Goal: Task Accomplishment & Management: Manage account settings

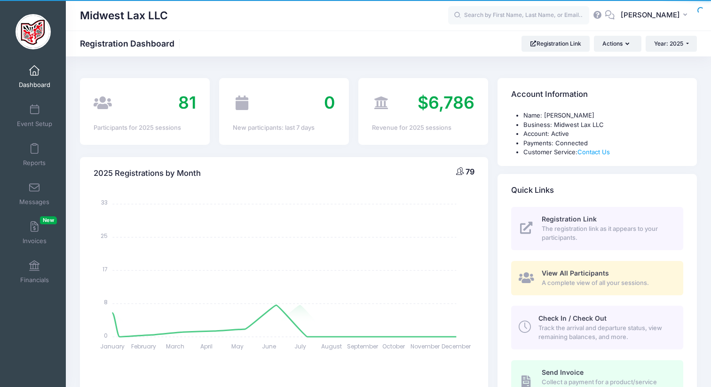
select select
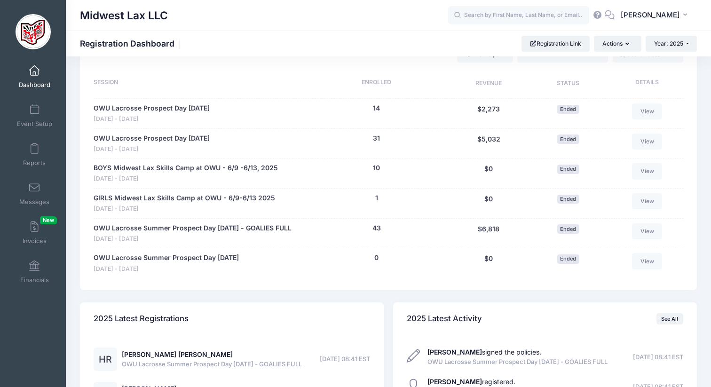
scroll to position [441, 0]
click at [633, 263] on link "View" at bounding box center [647, 261] width 30 height 16
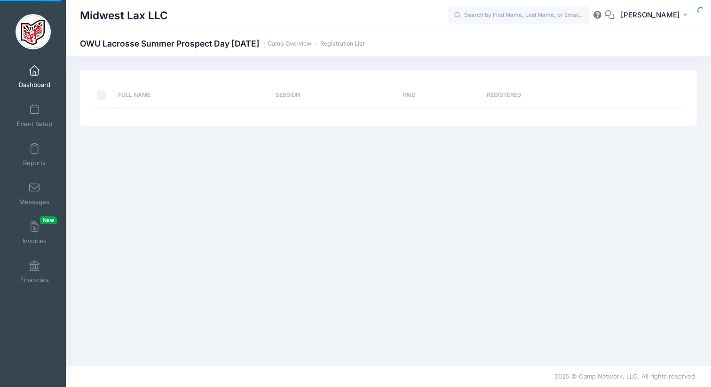
click at [643, 261] on div "Full Name Session Paid Registered Actions Assign Labels Send Email Send Payment…" at bounding box center [388, 211] width 645 height 281
select select "10"
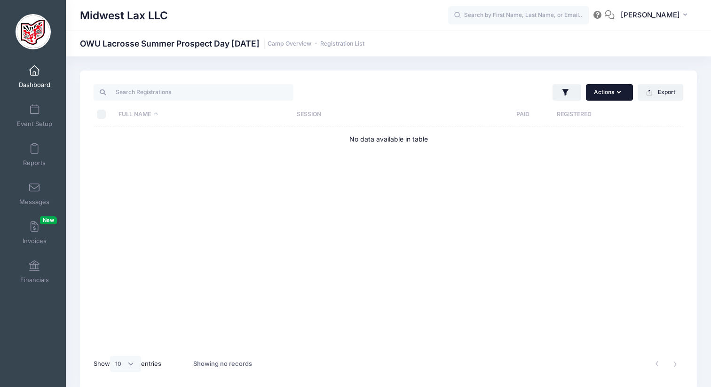
click at [627, 86] on button "Actions" at bounding box center [609, 92] width 47 height 16
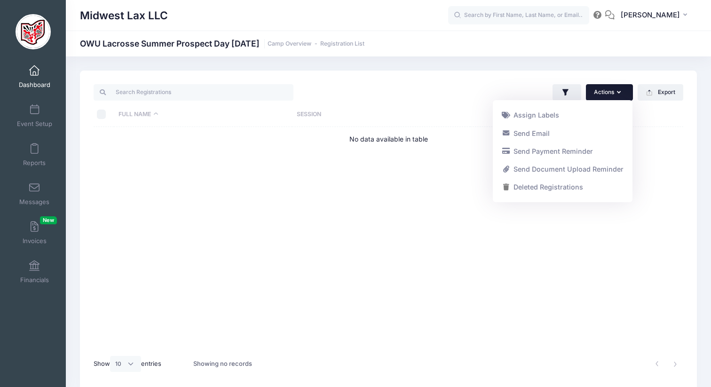
click at [434, 73] on div "Actions Assign Labels Send Email Send Payment Reminder Send Document Upload Rem…" at bounding box center [388, 231] width 617 height 320
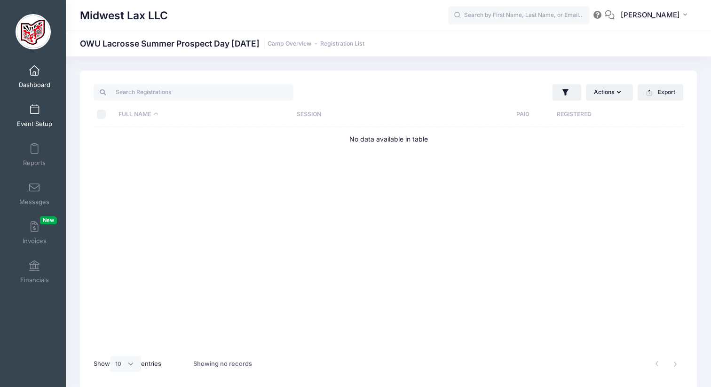
click at [31, 122] on span "Event Setup" at bounding box center [34, 124] width 35 height 8
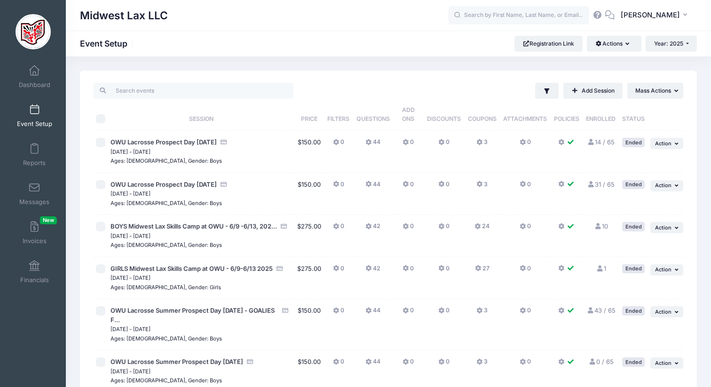
scroll to position [101, 0]
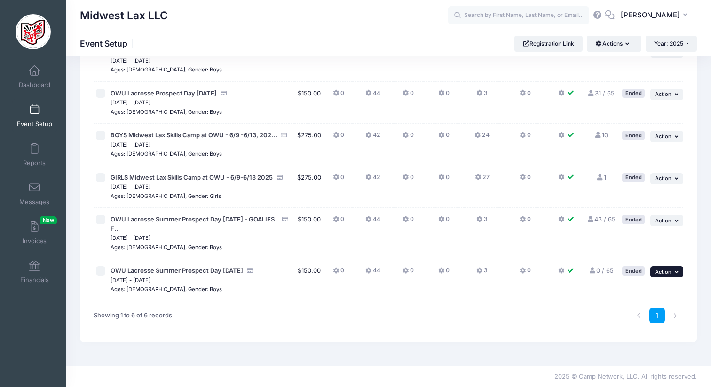
click at [679, 273] on icon "button" at bounding box center [678, 272] width 6 height 5
click at [655, 307] on link "Duplicate Session" at bounding box center [636, 310] width 85 height 18
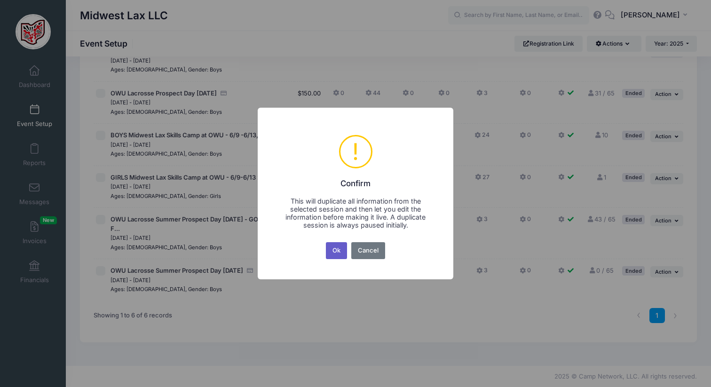
click at [331, 251] on button "Ok" at bounding box center [337, 250] width 22 height 17
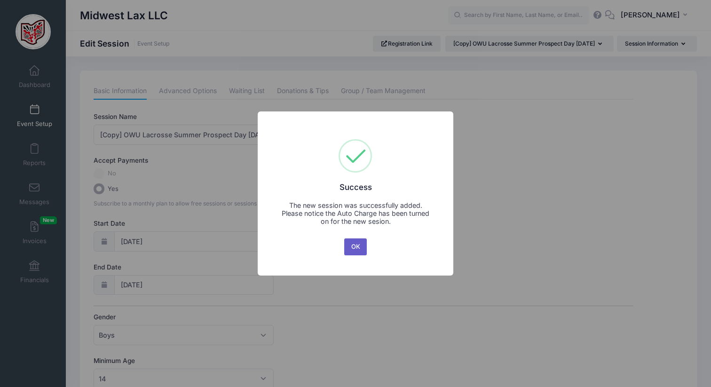
click at [353, 245] on button "OK" at bounding box center [355, 246] width 23 height 17
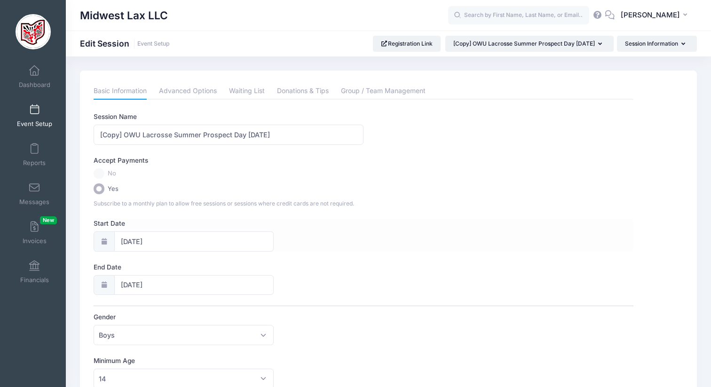
click at [102, 244] on icon at bounding box center [104, 241] width 8 height 6
click at [104, 241] on icon at bounding box center [104, 241] width 8 height 6
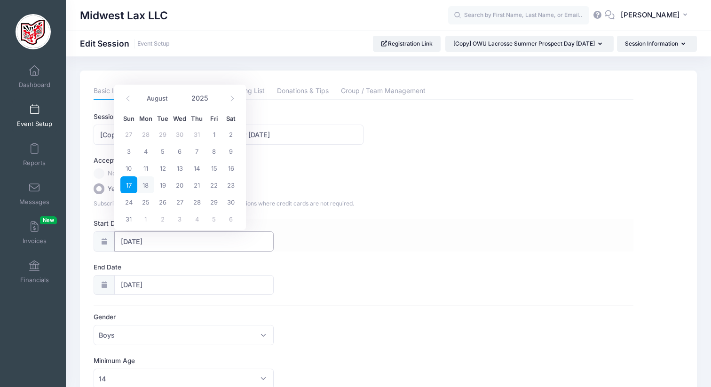
click at [125, 241] on input "08/17/2025" at bounding box center [193, 241] width 159 height 20
click at [230, 96] on icon at bounding box center [231, 99] width 3 height 6
select select "8"
click at [125, 199] on span "28" at bounding box center [128, 201] width 17 height 17
type input "09/28/2025"
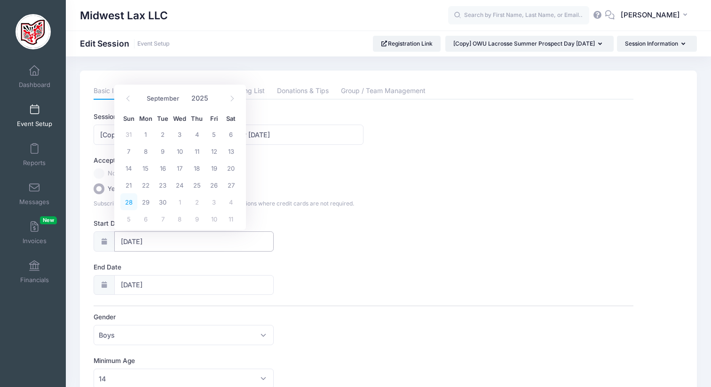
type input "09/29/2025"
select select "8"
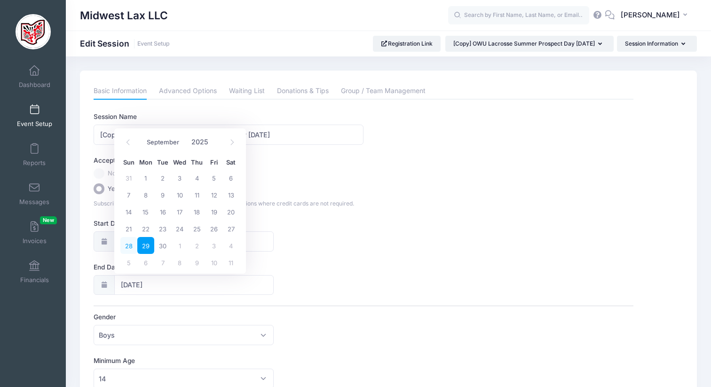
click at [126, 244] on span "28" at bounding box center [128, 245] width 17 height 17
type input "09/28/2025"
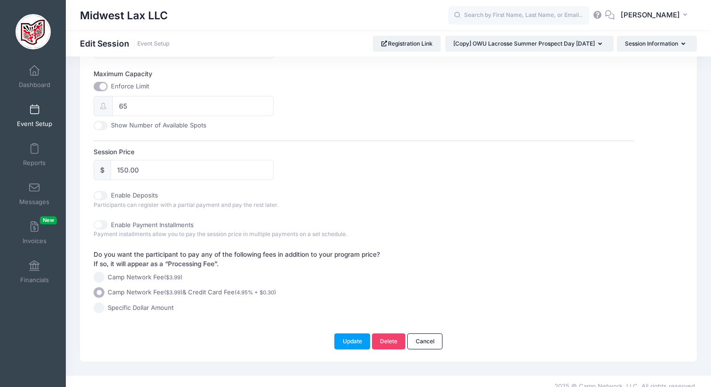
scroll to position [384, 0]
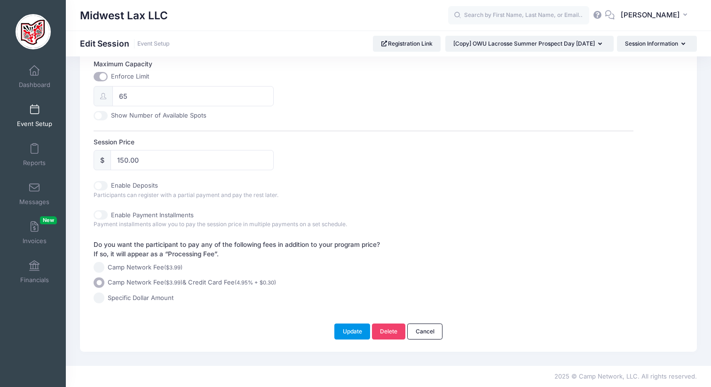
click at [351, 330] on button "Update" at bounding box center [352, 332] width 36 height 16
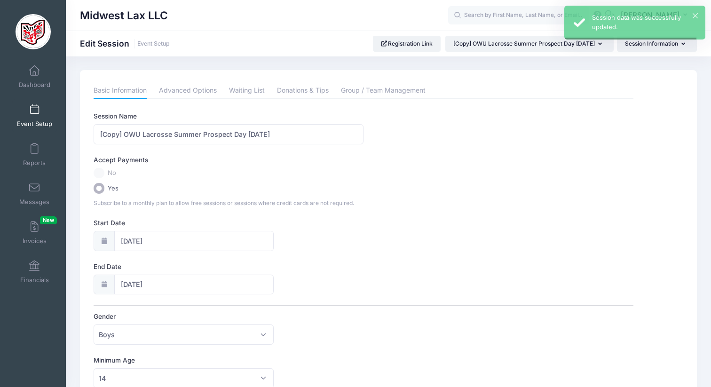
scroll to position [0, 0]
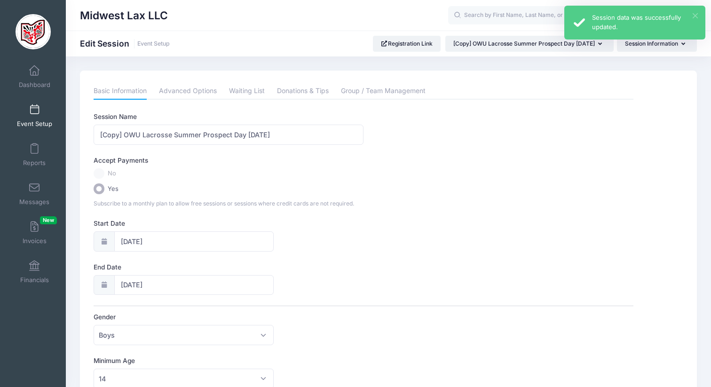
click at [694, 14] on button "×" at bounding box center [695, 15] width 5 height 5
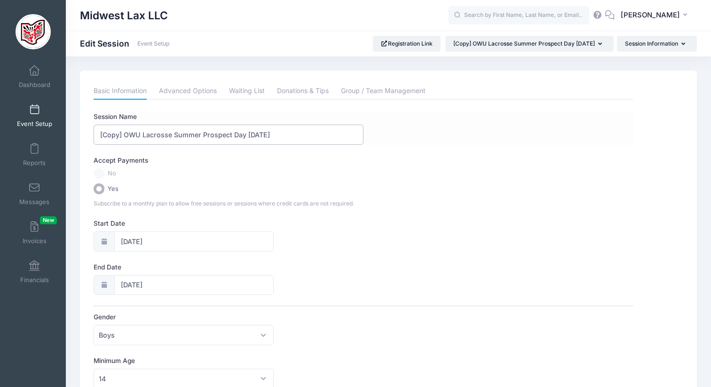
drag, startPoint x: 201, startPoint y: 135, endPoint x: 178, endPoint y: 134, distance: 23.1
click at [178, 134] on input "[Copy] OWU Lacrosse Summer Prospect Day 8/17/25" at bounding box center [229, 135] width 270 height 20
click at [264, 132] on input "[Copy] OWU Lacrosse SEPTEMBER Prospect Day 8/17/25" at bounding box center [229, 135] width 270 height 20
click at [126, 135] on input "[Copy] OWU Lacrosse SEPTEMBER Prospect Day 9/28/25" at bounding box center [229, 135] width 270 height 20
type input "OWU Lacrosse SEPTEMBER Prospect Day [DATE]"
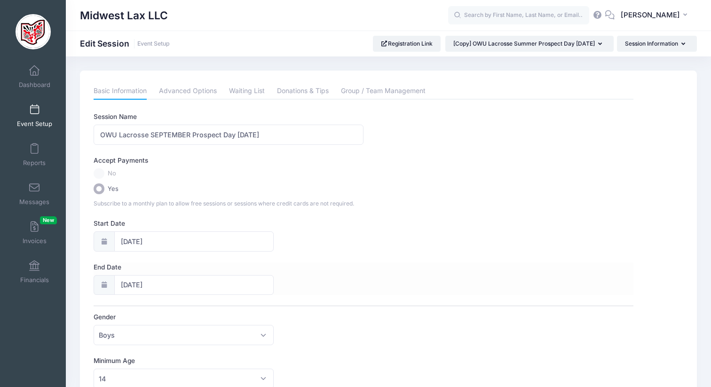
click at [242, 267] on label "End Date" at bounding box center [229, 266] width 270 height 9
click at [242, 275] on input "09/28/2025" at bounding box center [193, 285] width 159 height 20
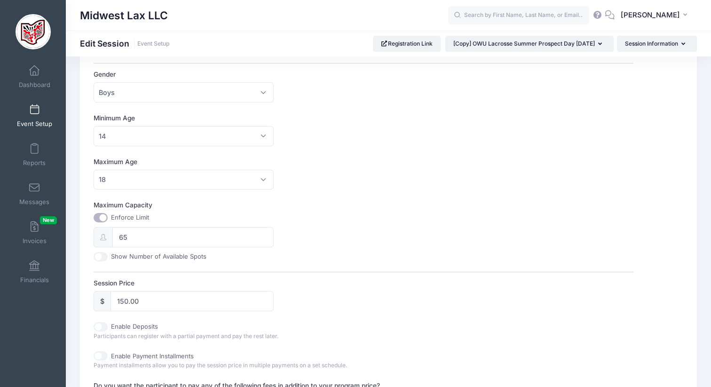
scroll to position [384, 0]
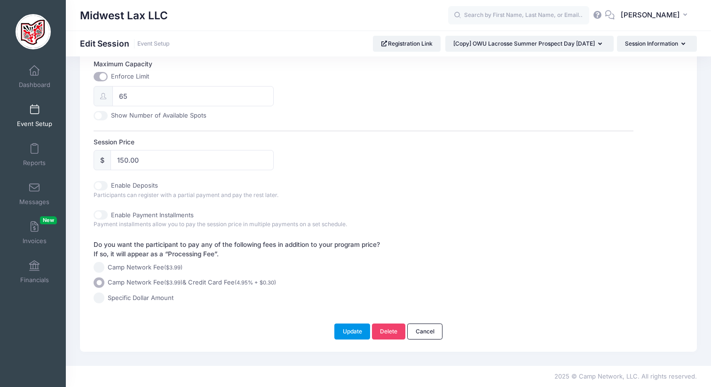
click at [354, 332] on button "Update" at bounding box center [352, 332] width 36 height 16
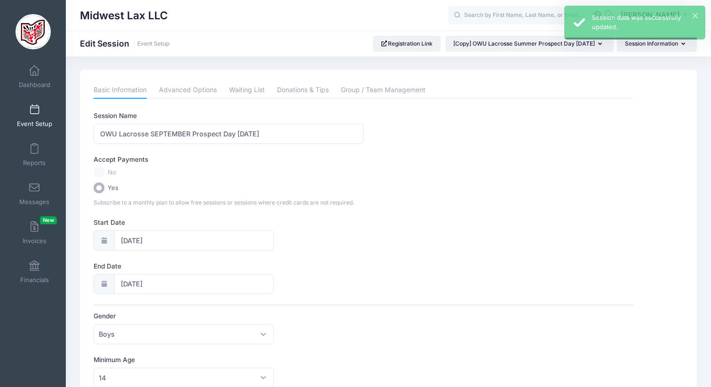
scroll to position [0, 0]
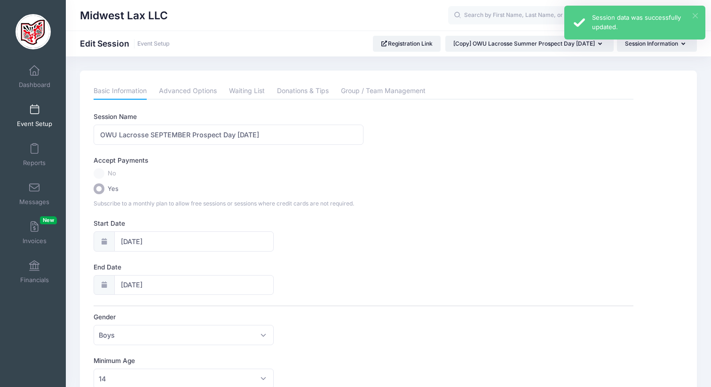
click at [697, 13] on button "×" at bounding box center [695, 15] width 5 height 5
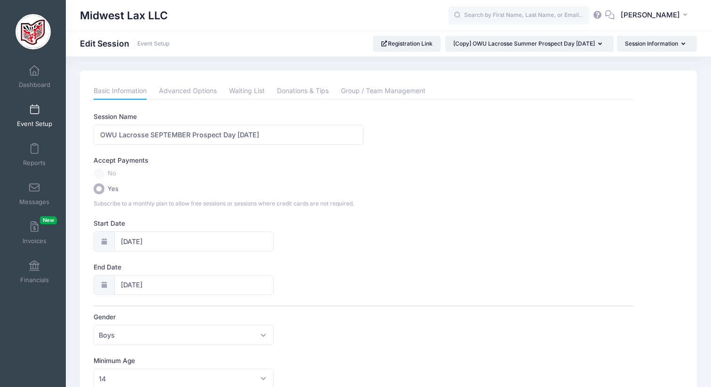
click at [28, 115] on link "Event Setup" at bounding box center [34, 115] width 45 height 33
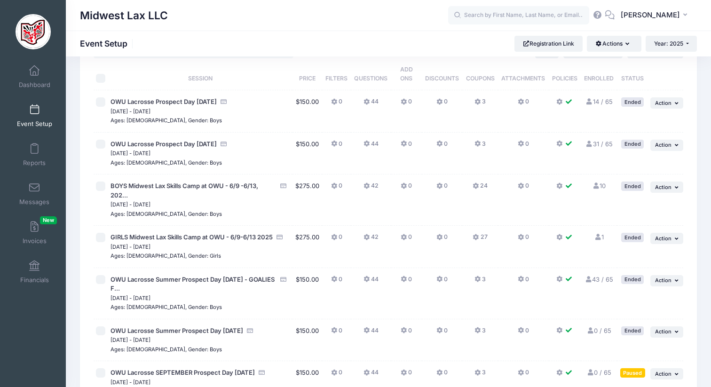
scroll to position [143, 0]
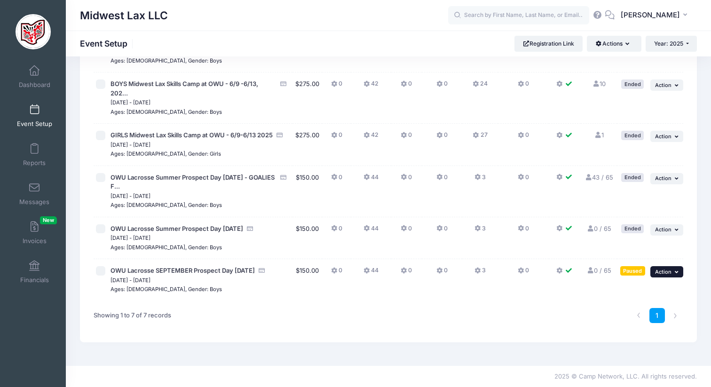
click at [672, 270] on button "... Action" at bounding box center [666, 271] width 33 height 11
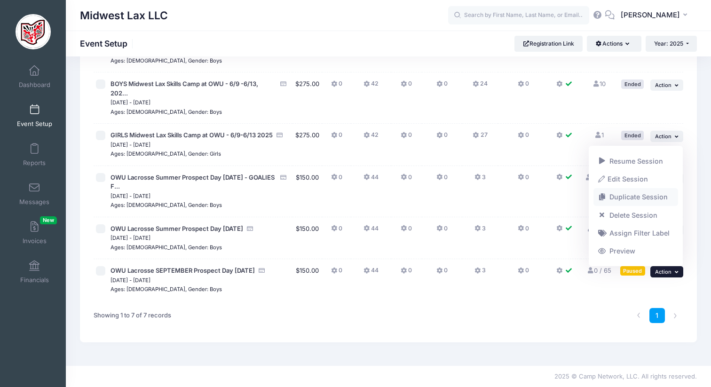
click at [636, 199] on link "Duplicate Session" at bounding box center [636, 197] width 85 height 18
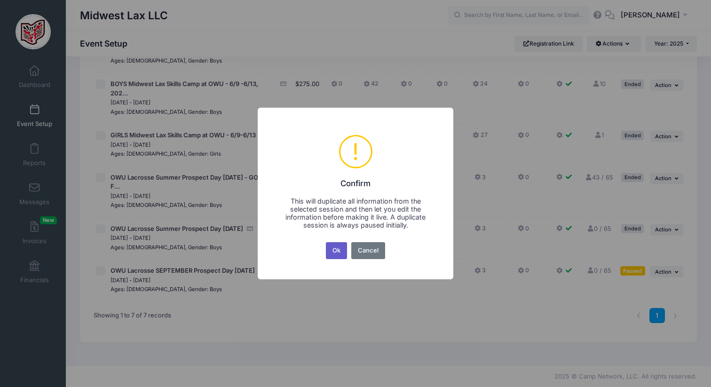
click at [337, 254] on button "Ok" at bounding box center [337, 250] width 22 height 17
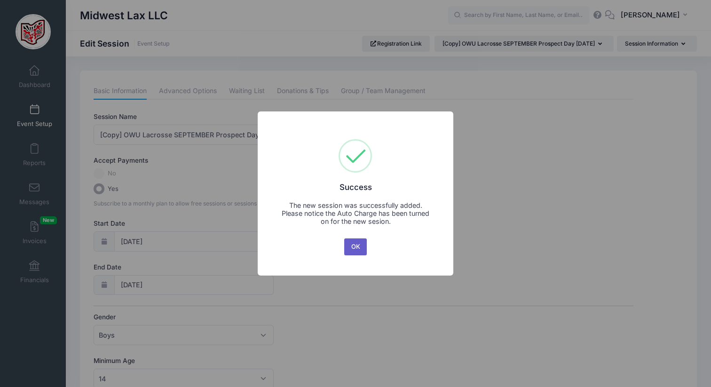
click at [350, 247] on button "OK" at bounding box center [355, 246] width 23 height 17
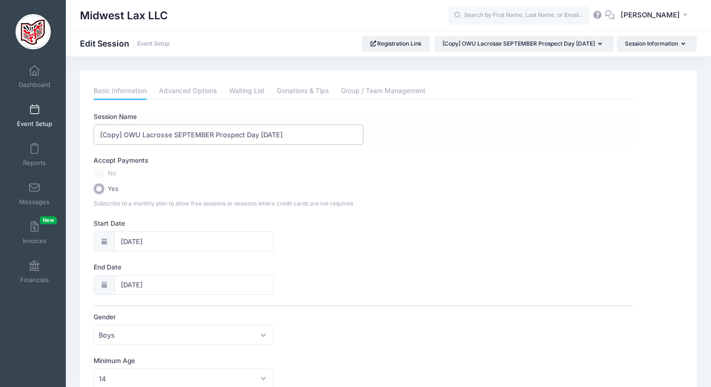
click at [124, 134] on input "[Copy] OWU Lacrosse SEPTEMBER Prospect Day 9/28/25" at bounding box center [229, 135] width 270 height 20
click at [190, 135] on input "OWU Lacrosse SEPTEMBER Prospect Day [DATE]" at bounding box center [229, 135] width 270 height 20
click at [232, 134] on input "OWU Lacrosse OCTOBER Prospect Day 9/28/25" at bounding box center [229, 135] width 270 height 20
click at [246, 134] on input "OWU Lacrosse OCTOBER Prospect Day 10/28/25" at bounding box center [229, 135] width 270 height 20
type input "OWU Lacrosse OCTOBER Prospect Day [DATE]"
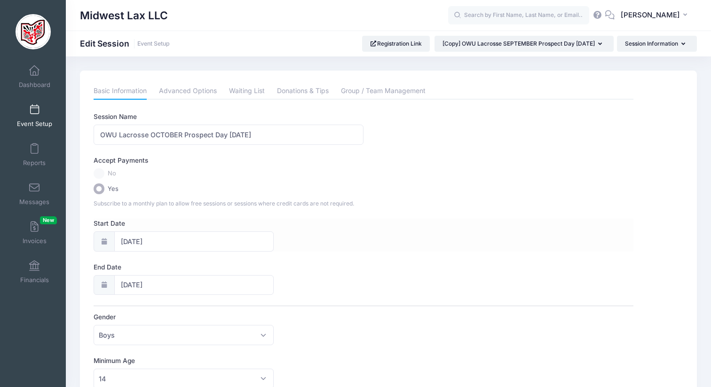
click at [342, 237] on div "Start Date 09/28/2025" at bounding box center [363, 235] width 539 height 33
click at [135, 240] on input "09/28/2025" at bounding box center [193, 241] width 159 height 20
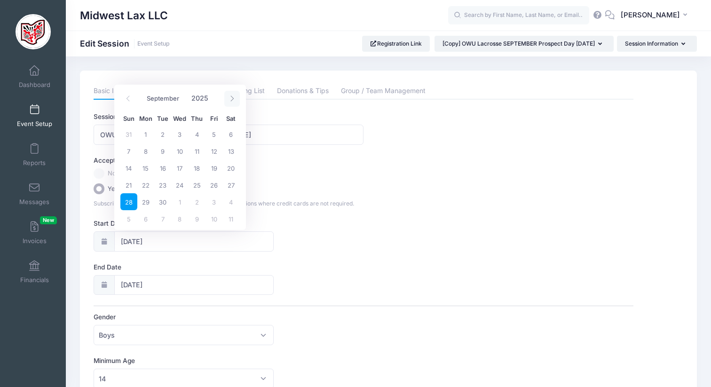
click at [229, 98] on icon at bounding box center [232, 98] width 6 height 6
select select "9"
click at [229, 182] on span "25" at bounding box center [230, 184] width 17 height 17
type input "10/25/2025"
type input "10/26/2025"
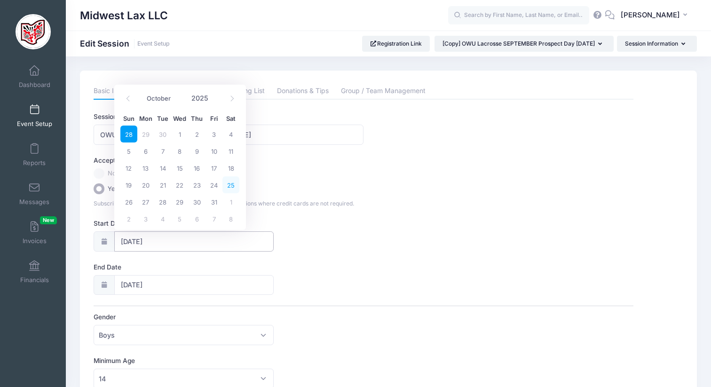
select select "9"
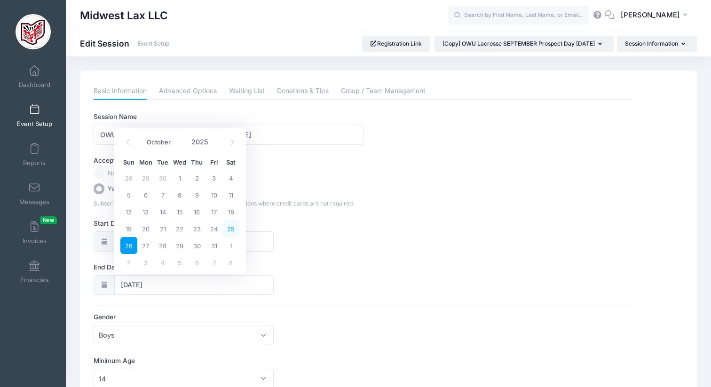
click at [231, 227] on span "25" at bounding box center [230, 228] width 17 height 17
type input "10/25/2025"
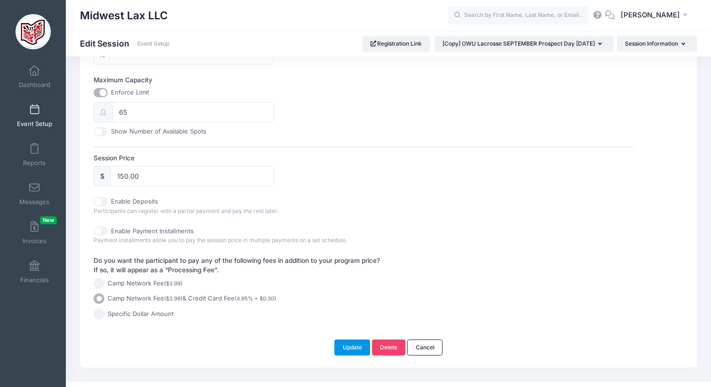
click at [347, 346] on button "Update" at bounding box center [352, 348] width 36 height 16
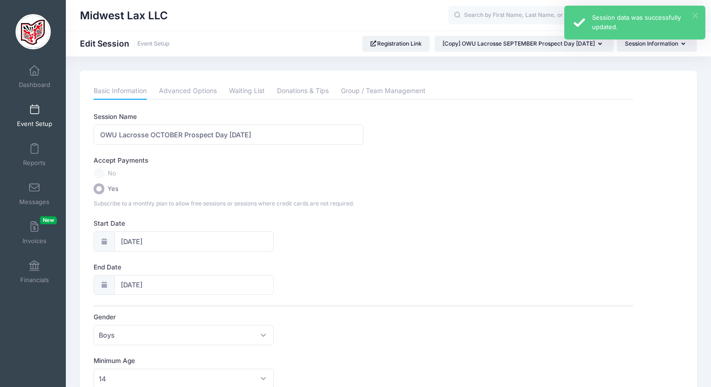
click at [694, 16] on button "×" at bounding box center [695, 15] width 5 height 5
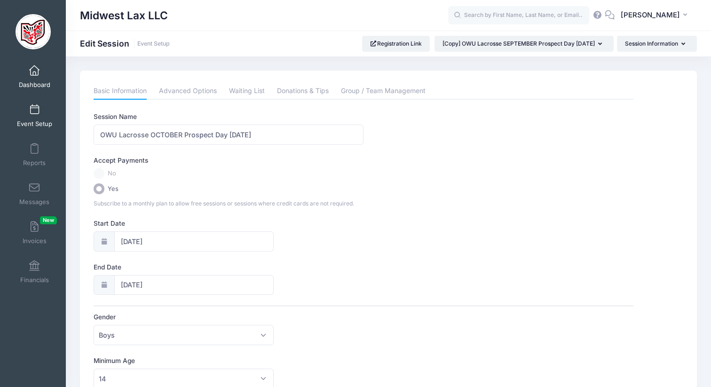
click at [34, 75] on span at bounding box center [34, 71] width 0 height 10
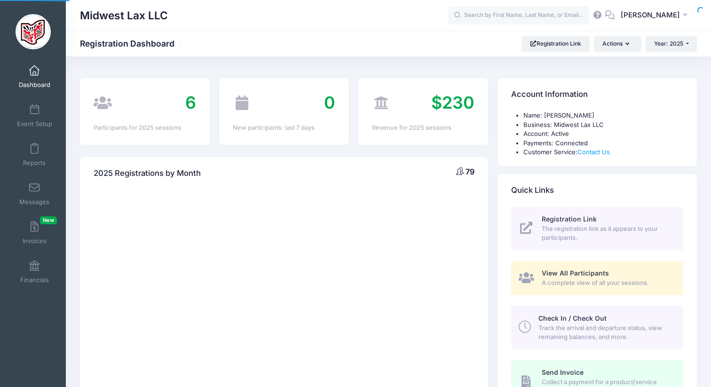
select select
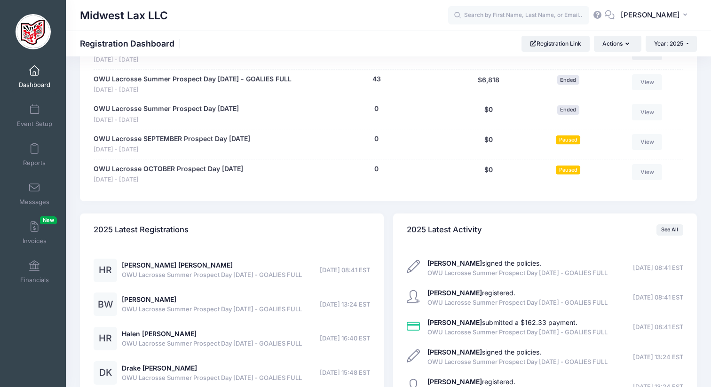
scroll to position [602, 0]
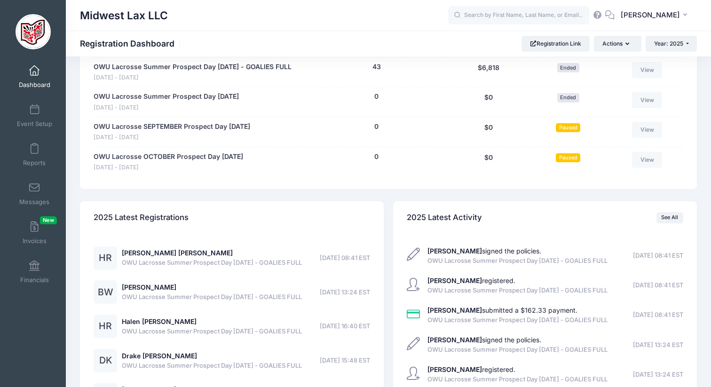
click at [576, 132] on span "Paused" at bounding box center [568, 127] width 24 height 9
click at [574, 128] on span "Paused" at bounding box center [568, 127] width 24 height 9
click at [649, 127] on link "View" at bounding box center [647, 130] width 30 height 16
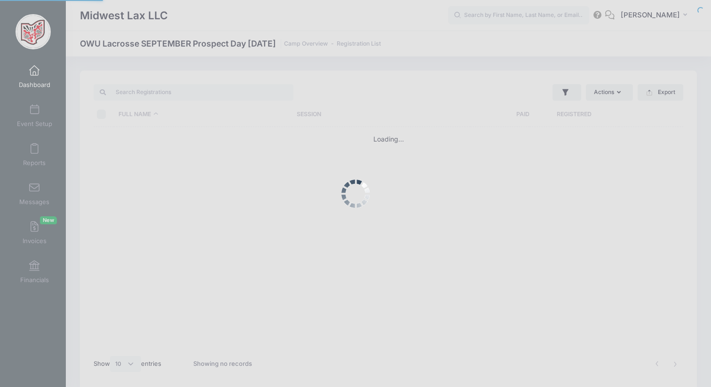
select select "10"
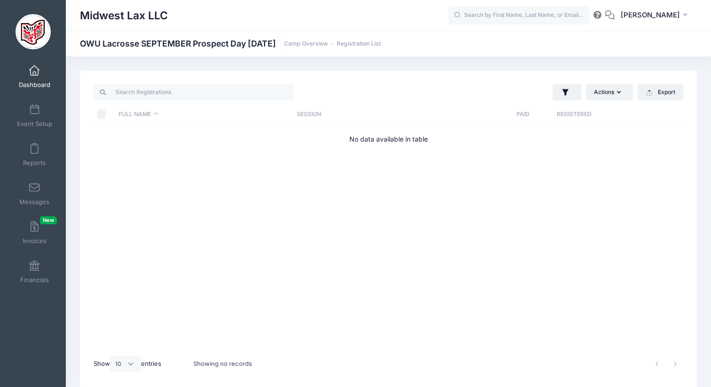
scroll to position [40, 0]
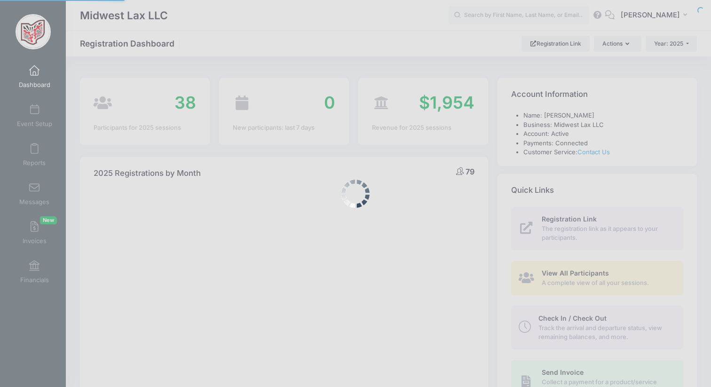
select select
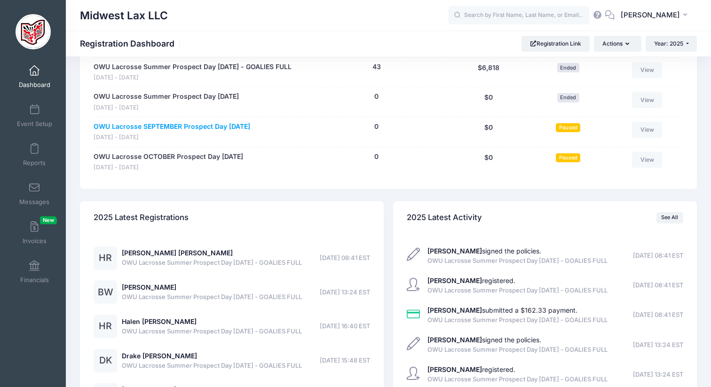
click at [192, 128] on link "OWU Lacrosse SEPTEMBER Prospect Day [DATE]" at bounding box center [172, 127] width 157 height 10
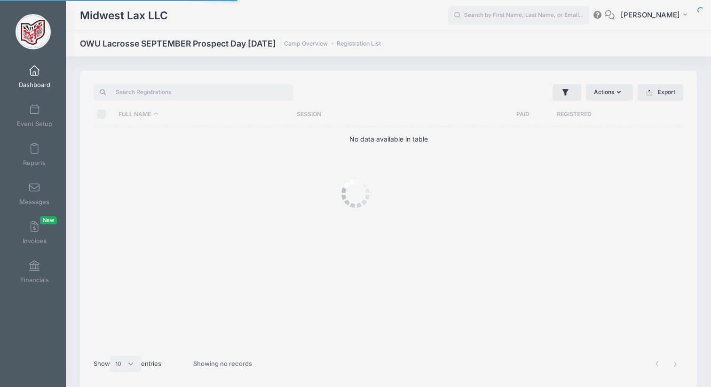
select select "10"
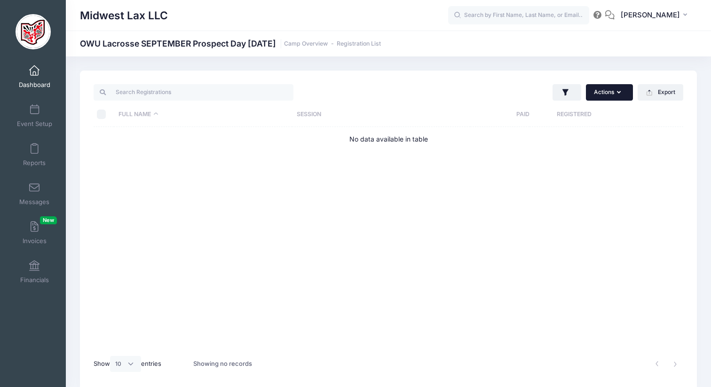
click at [612, 94] on button "Actions" at bounding box center [609, 92] width 47 height 16
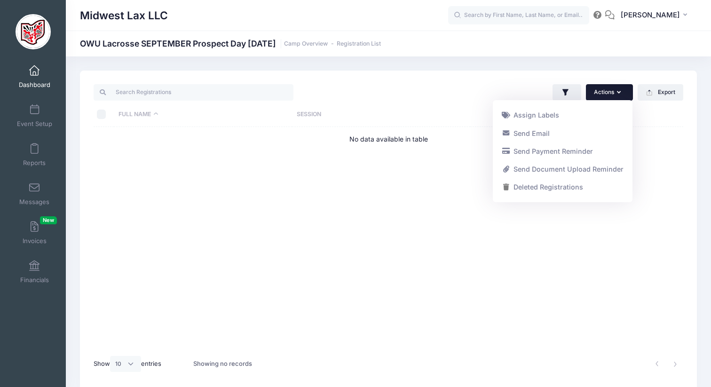
click at [568, 253] on div "Full Name Session Paid Registered No data available in table" at bounding box center [389, 238] width 590 height 222
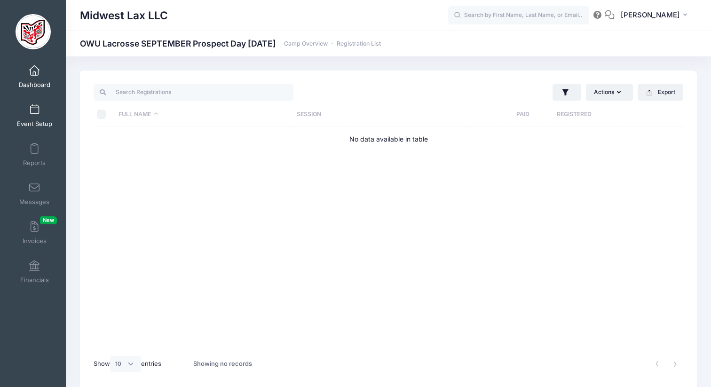
click at [34, 112] on span at bounding box center [34, 110] width 0 height 10
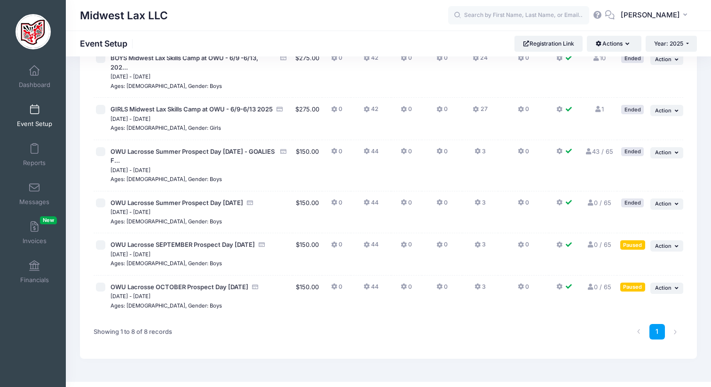
scroll to position [185, 0]
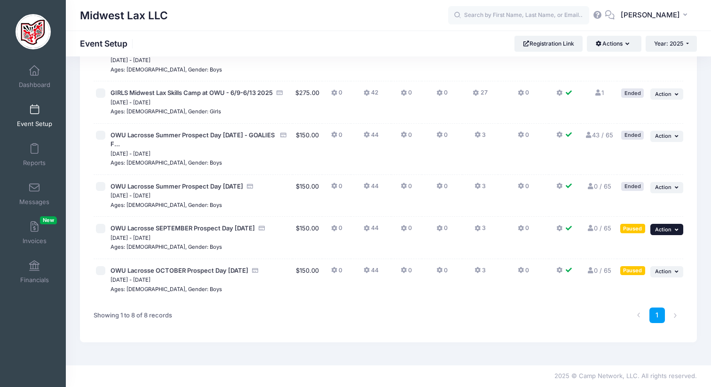
click at [666, 229] on span "Action" at bounding box center [663, 229] width 16 height 7
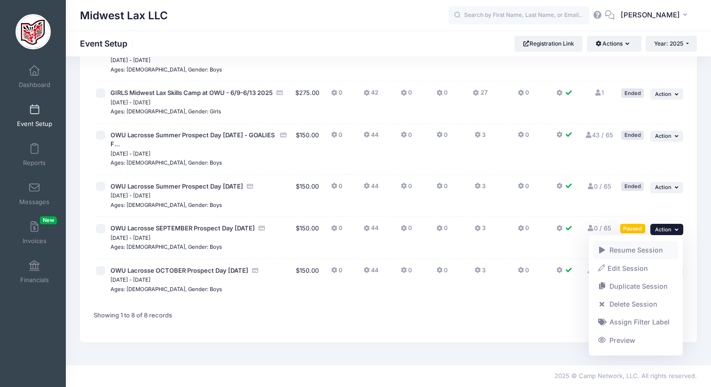
click at [637, 245] on link "Resume Session" at bounding box center [636, 250] width 85 height 18
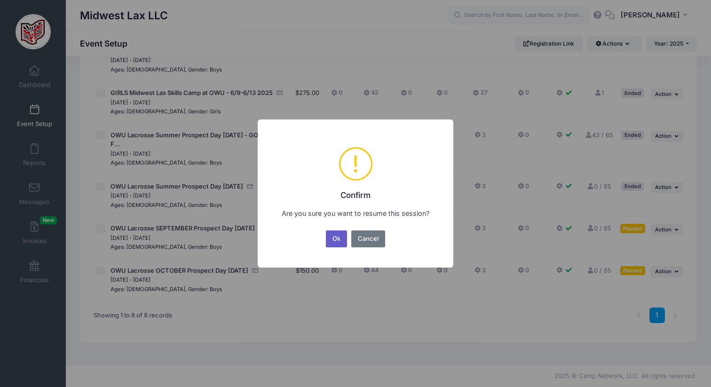
click at [339, 238] on button "Ok" at bounding box center [337, 238] width 22 height 17
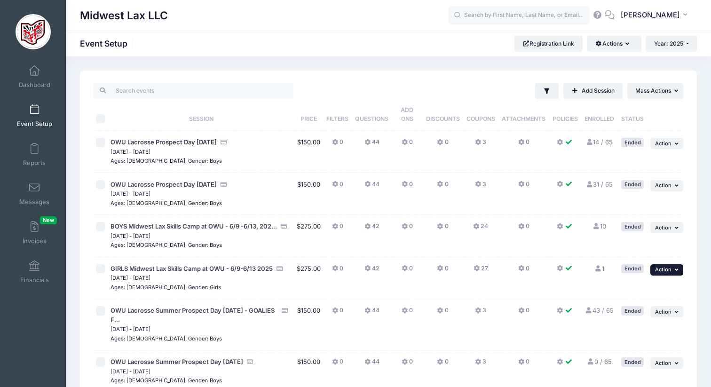
scroll to position [185, 0]
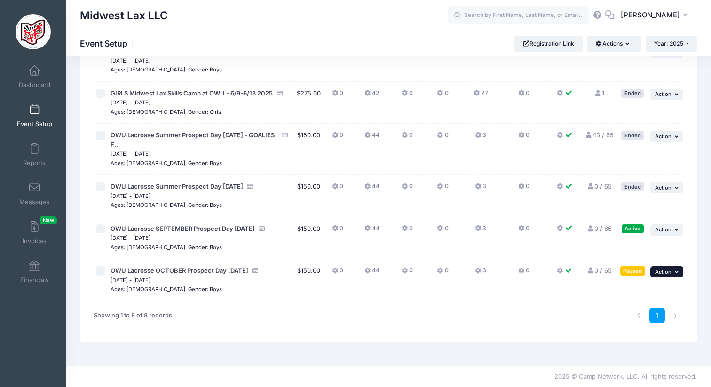
click at [669, 268] on button "... Action" at bounding box center [666, 271] width 33 height 11
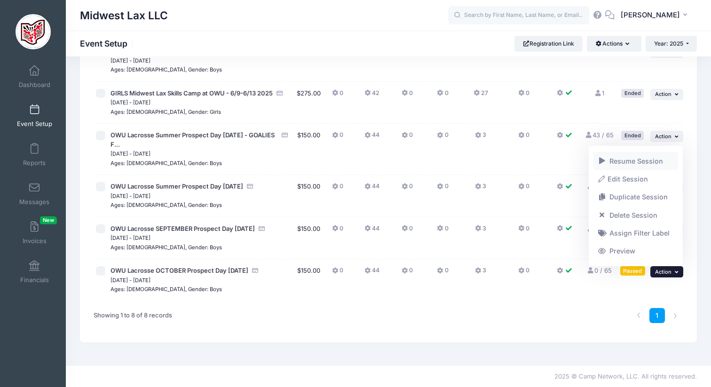
click at [626, 160] on link "Resume Session" at bounding box center [636, 161] width 85 height 18
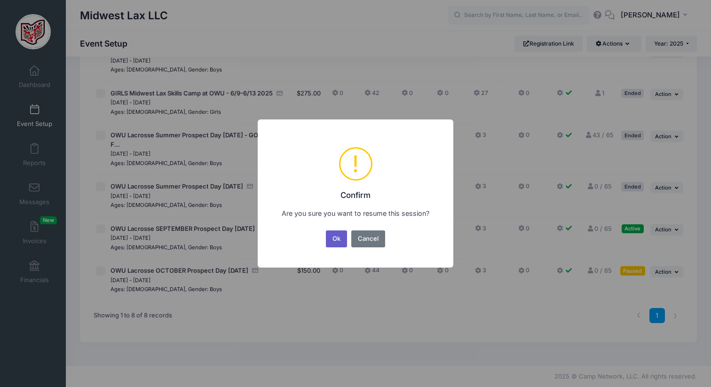
click at [339, 244] on button "Ok" at bounding box center [337, 238] width 22 height 17
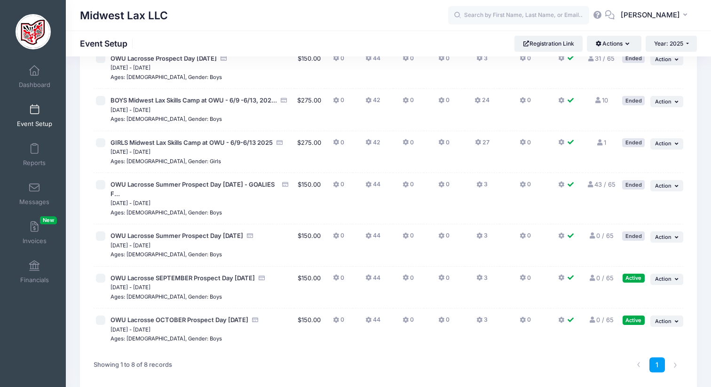
scroll to position [141, 0]
